Goal: Navigation & Orientation: Find specific page/section

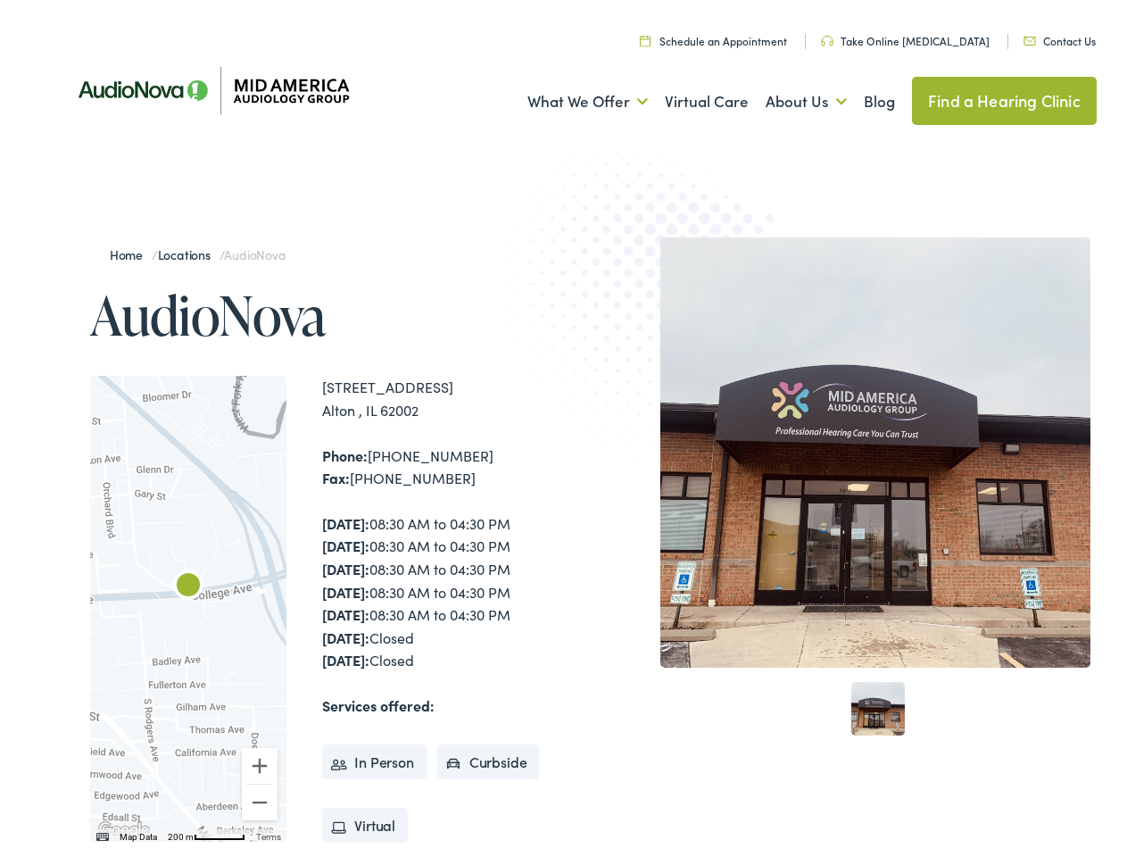
click at [563, 428] on img at bounding box center [660, 305] width 349 height 381
click at [571, 96] on link "What We Offer" at bounding box center [587, 96] width 120 height 66
click at [787, 96] on link "About Us" at bounding box center [806, 96] width 81 height 66
click at [188, 603] on div at bounding box center [188, 603] width 196 height 466
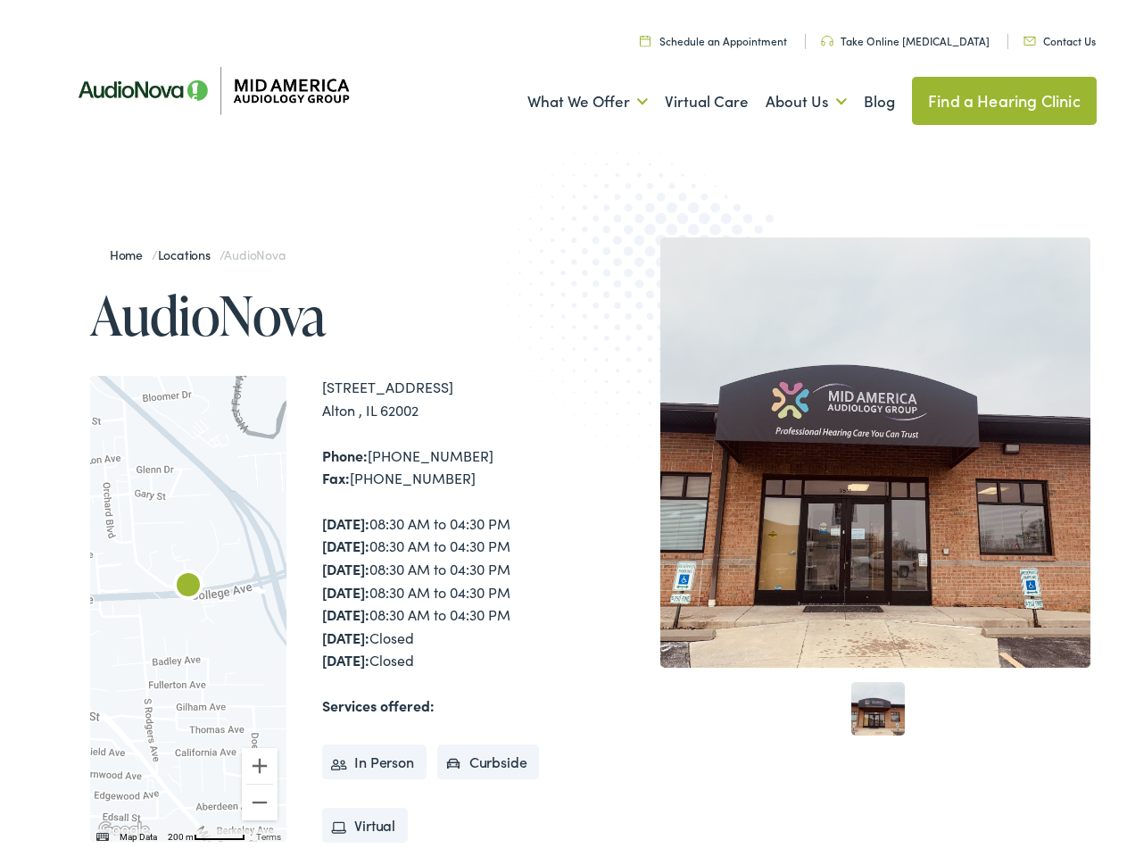
click at [188, 603] on div at bounding box center [188, 603] width 196 height 466
click at [188, 582] on img "AudioNova" at bounding box center [188, 581] width 43 height 43
click at [260, 760] on button "Zoom in" at bounding box center [260, 760] width 36 height 36
click at [260, 797] on button "Zoom out" at bounding box center [260, 797] width 36 height 36
click at [101, 832] on img "Keyboard shortcuts" at bounding box center [102, 831] width 12 height 8
